Goal: Obtain resource: Download file/media

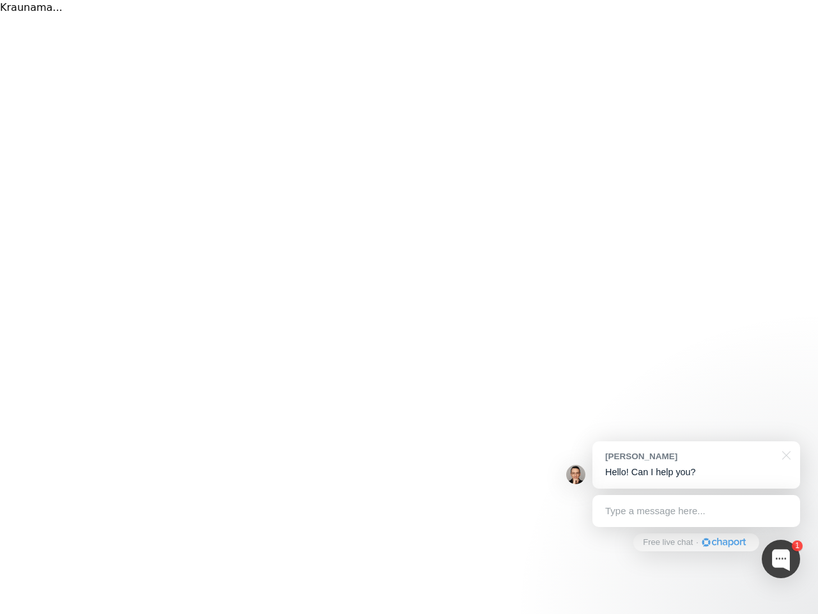
click at [409, 307] on div "Kraunama..." at bounding box center [409, 307] width 818 height 614
click at [781, 559] on div at bounding box center [781, 559] width 38 height 38
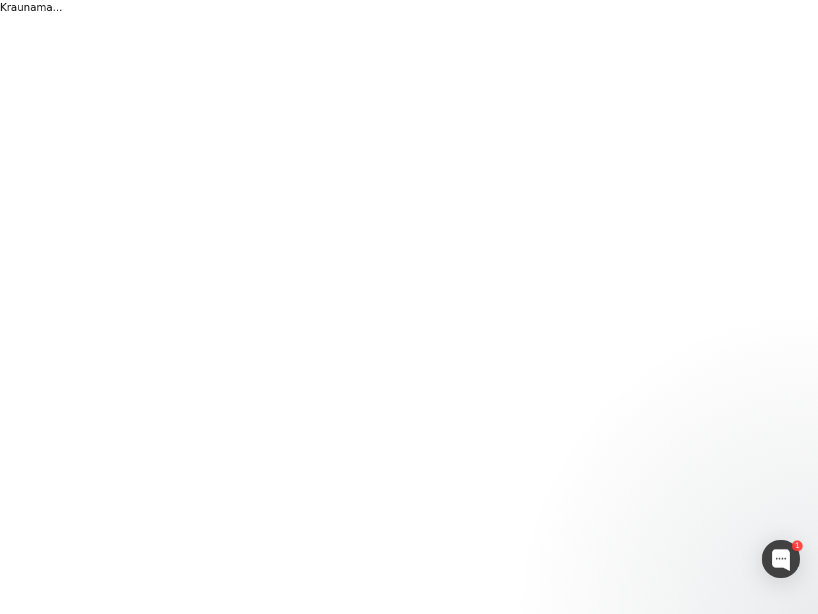
click at [696, 465] on div at bounding box center [681, 326] width 240 height 426
click at [784, 454] on div at bounding box center [681, 411] width 240 height 255
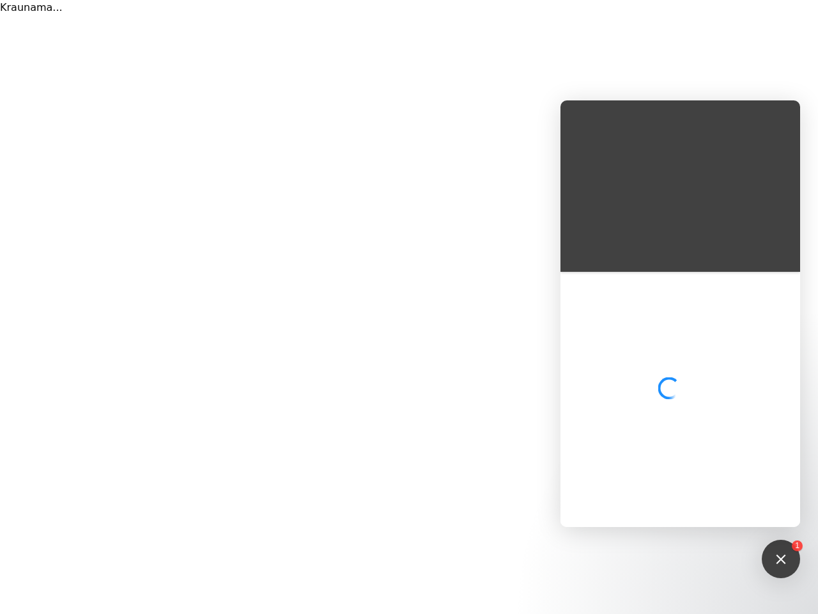
click at [696, 511] on div at bounding box center [681, 399] width 240 height 255
